Goal: Task Accomplishment & Management: Complete application form

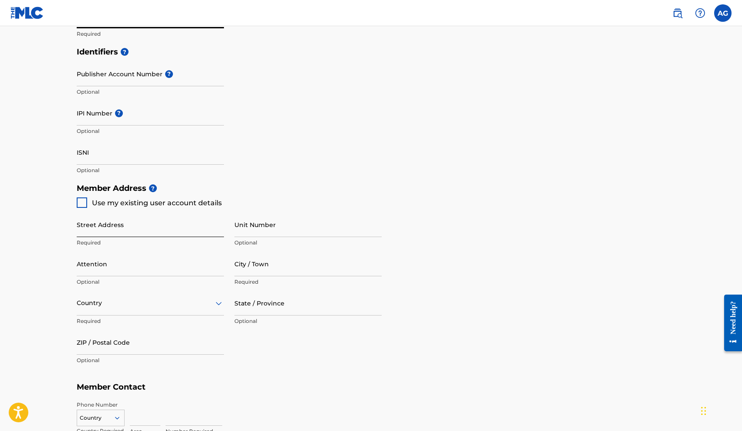
scroll to position [247, 0]
type input "[PERSON_NAME], LLC"
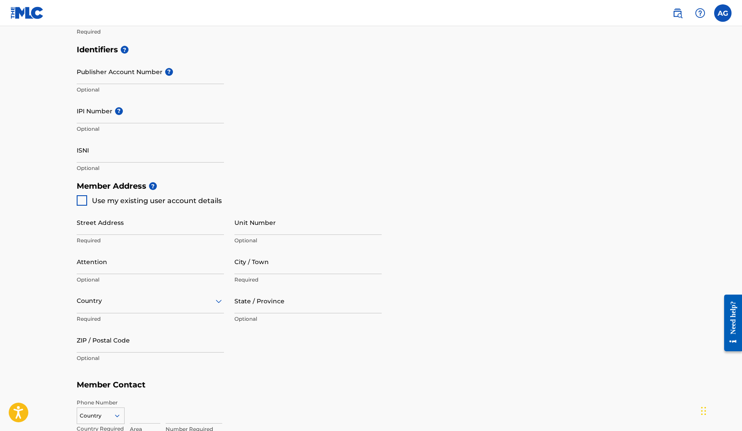
click at [81, 199] on div at bounding box center [82, 200] width 10 height 10
type input "[STREET_ADDRESS][PERSON_NAME]"
type input "Douglasville"
type input "30134"
type input "217"
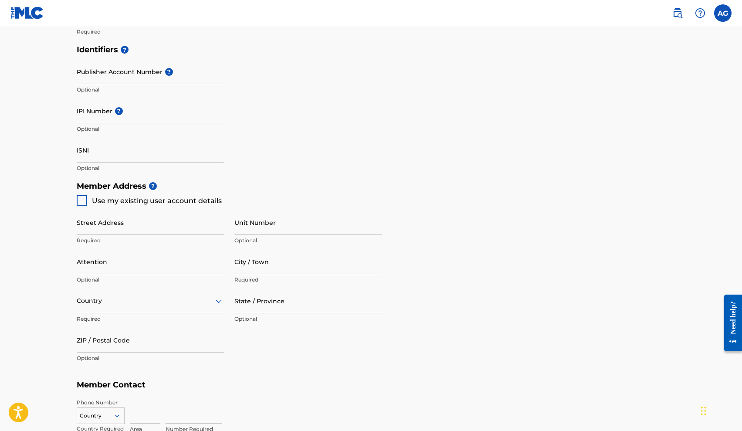
type input "5503328"
type input "[EMAIL_ADDRESS][DOMAIN_NAME]"
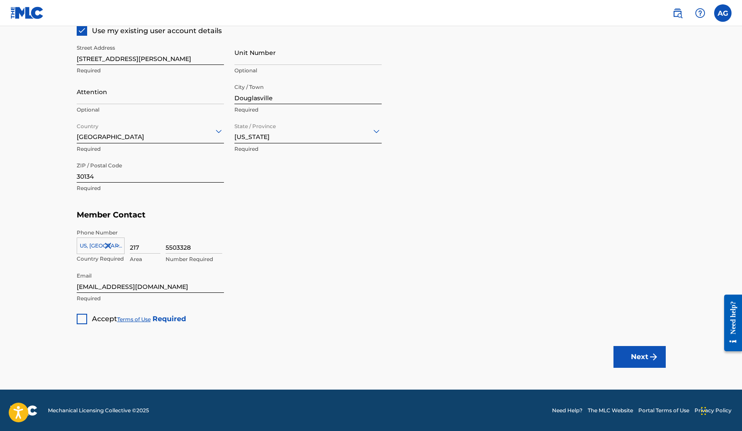
scroll to position [418, 0]
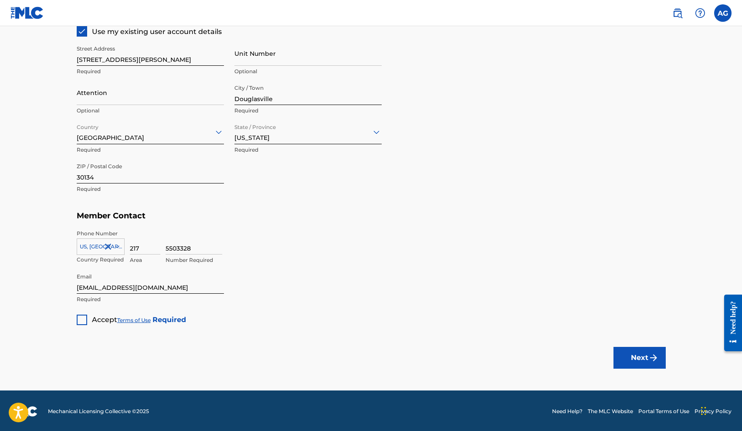
click at [81, 317] on div at bounding box center [82, 319] width 10 height 10
click at [648, 353] on img "submit" at bounding box center [653, 357] width 10 height 10
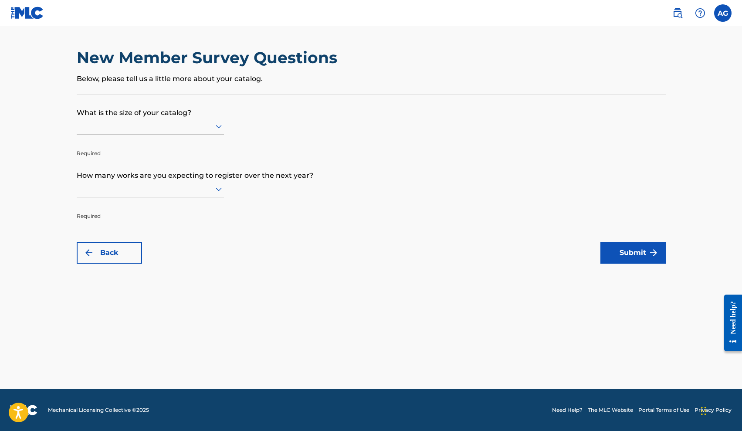
click at [218, 128] on icon at bounding box center [219, 126] width 6 height 3
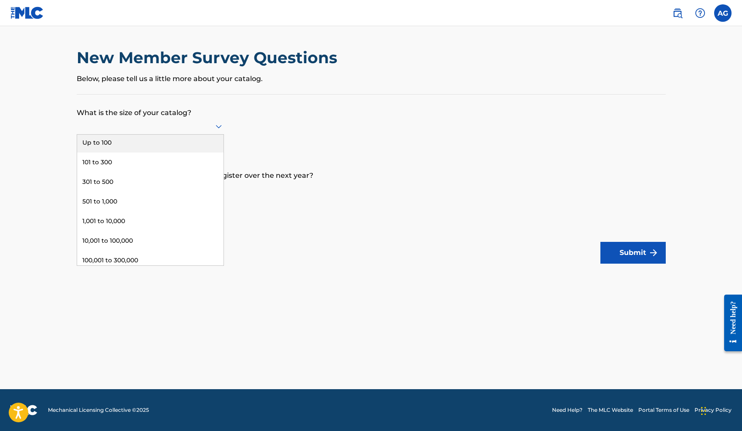
scroll to position [1, 0]
click at [111, 153] on div "Up to 100" at bounding box center [150, 143] width 146 height 20
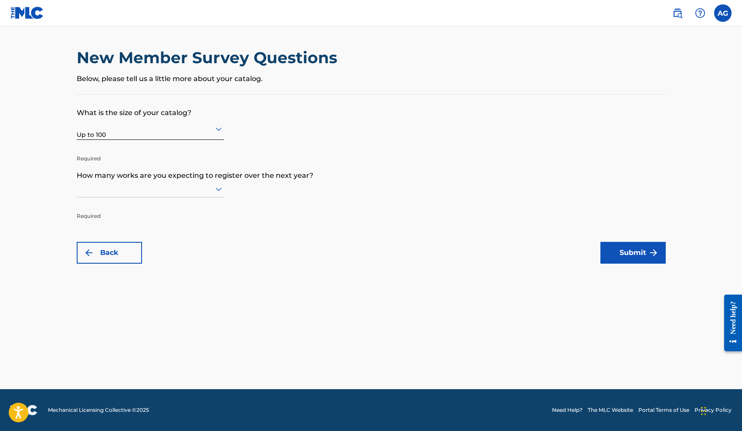
scroll to position [0, 0]
click at [220, 191] on icon at bounding box center [218, 189] width 10 height 10
click at [167, 231] on div "101 to 300" at bounding box center [150, 227] width 146 height 20
click at [646, 258] on button "Submit" at bounding box center [632, 253] width 65 height 22
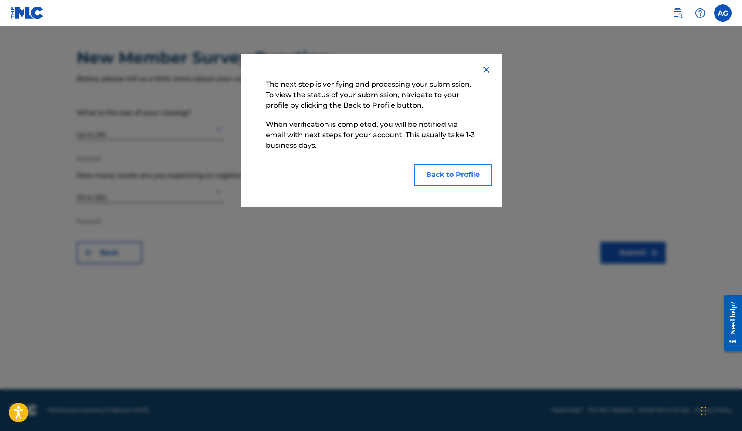
click at [463, 180] on button "Back to Profile" at bounding box center [453, 175] width 78 height 22
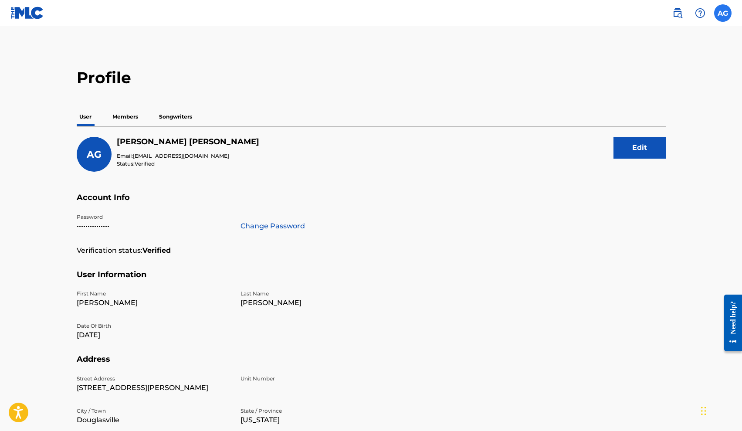
click at [723, 16] on label at bounding box center [722, 12] width 17 height 17
click at [723, 13] on input "AG [PERSON_NAME] [PERSON_NAME][EMAIL_ADDRESS][DOMAIN_NAME] Notification Prefere…" at bounding box center [723, 13] width 0 height 0
click at [481, 91] on div "Profile User Members Songwriters AG [PERSON_NAME] Email: [EMAIL_ADDRESS][DOMAIN…" at bounding box center [371, 296] width 610 height 456
click at [122, 118] on p "Members" at bounding box center [125, 117] width 31 height 18
